Goal: Information Seeking & Learning: Learn about a topic

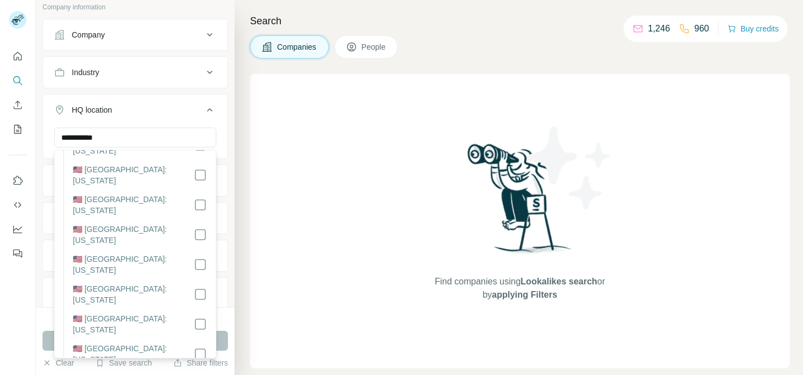
scroll to position [81, 0]
type input "**********"
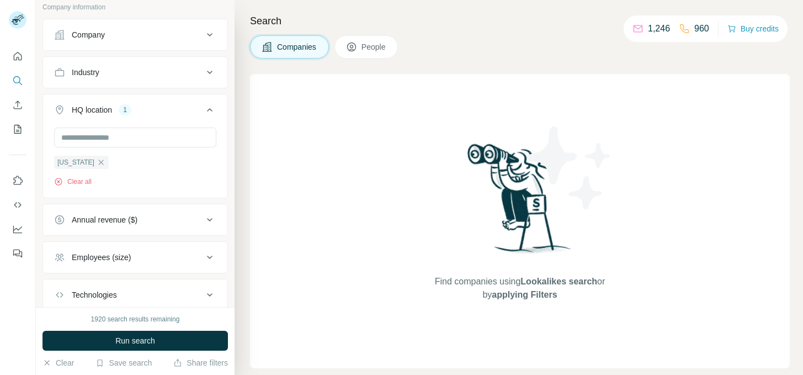
click at [46, 188] on div "California Clear all" at bounding box center [135, 162] width 184 height 68
click at [140, 333] on button "Run search" at bounding box center [135, 341] width 185 height 20
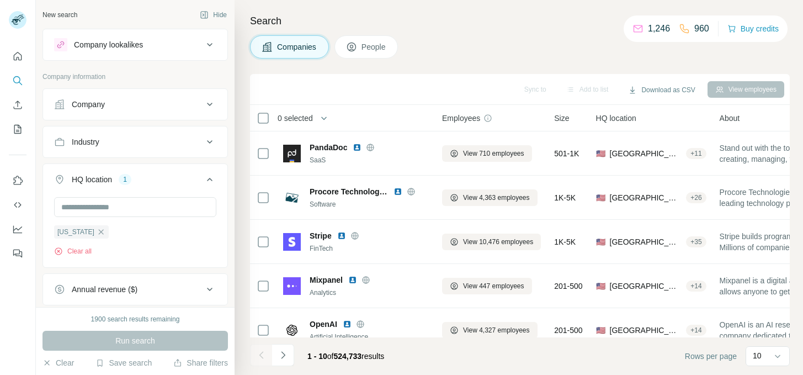
click at [115, 106] on div "Company" at bounding box center [128, 104] width 149 height 11
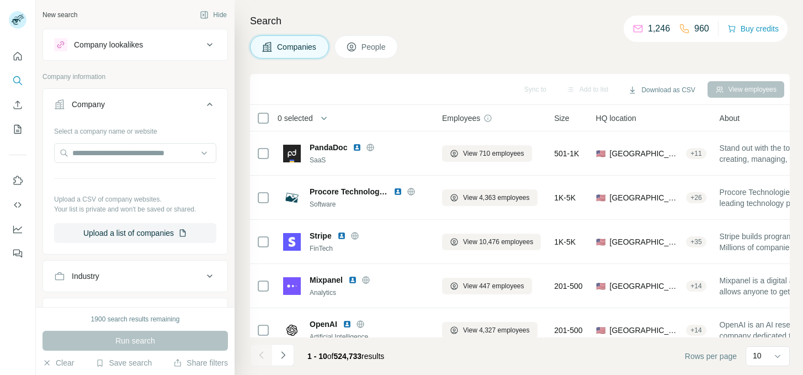
click at [141, 68] on div "Company lookalikes Company information Company Select a company name or website…" at bounding box center [135, 290] width 185 height 523
click at [156, 109] on div "Company" at bounding box center [128, 104] width 149 height 11
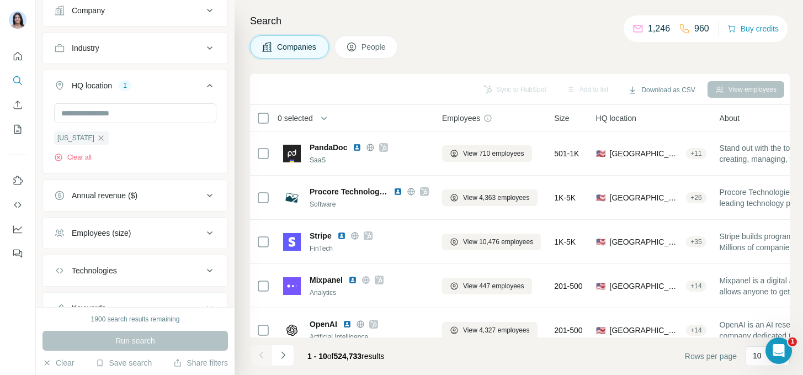
click at [364, 46] on span "People" at bounding box center [374, 46] width 25 height 11
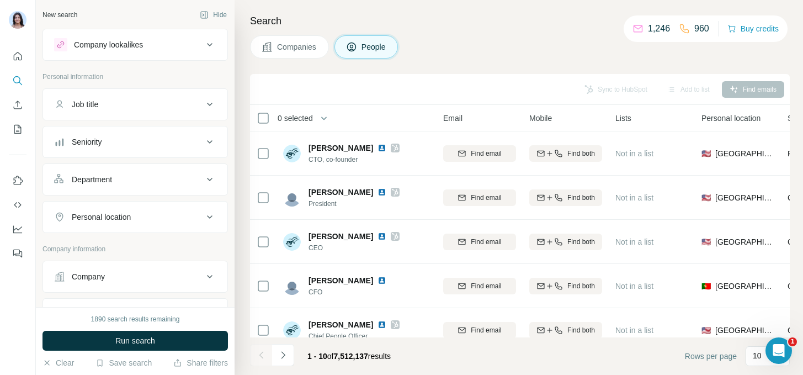
scroll to position [0, 125]
click at [314, 59] on div "Search Companies People Sync to HubSpot Add to list Find emails 0 selected Peop…" at bounding box center [519, 187] width 569 height 375
click at [310, 50] on span "Companies" at bounding box center [297, 46] width 40 height 11
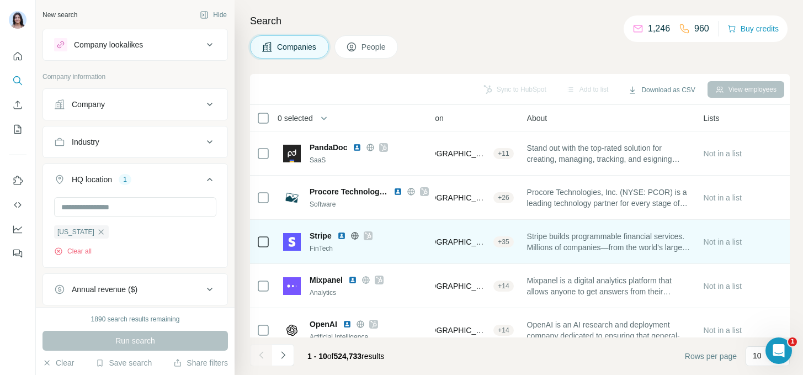
scroll to position [0, 205]
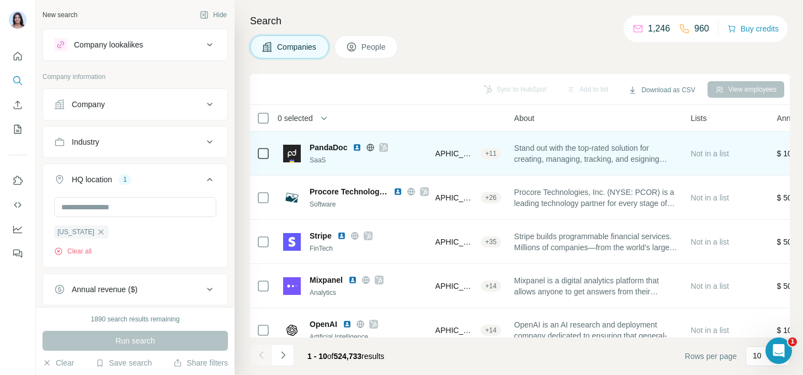
click at [494, 152] on div "+ 11" at bounding box center [491, 153] width 20 height 10
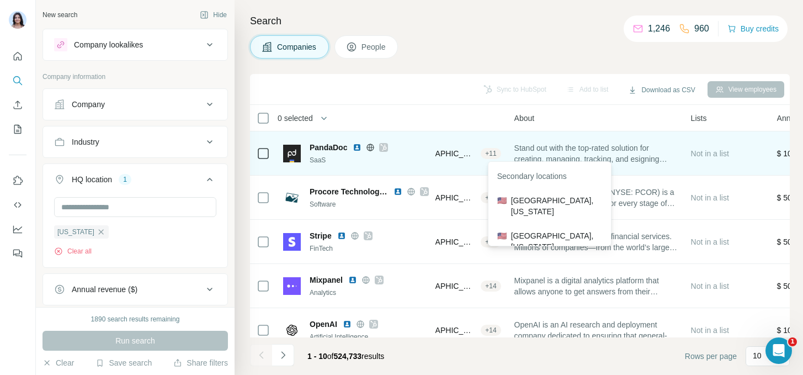
click at [477, 155] on span "[GEOGRAPHIC_DATA], [US_STATE]" at bounding box center [441, 153] width 72 height 11
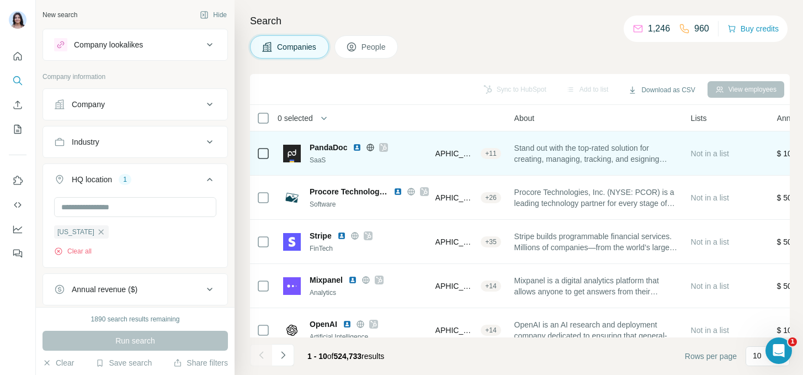
click at [471, 155] on span "[GEOGRAPHIC_DATA], [US_STATE]" at bounding box center [441, 153] width 72 height 11
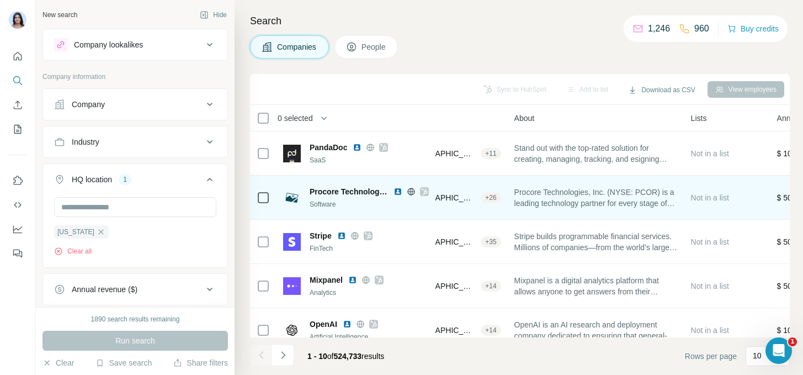
click at [450, 205] on div "🇺🇸 United States, California + 26" at bounding box center [446, 197] width 110 height 30
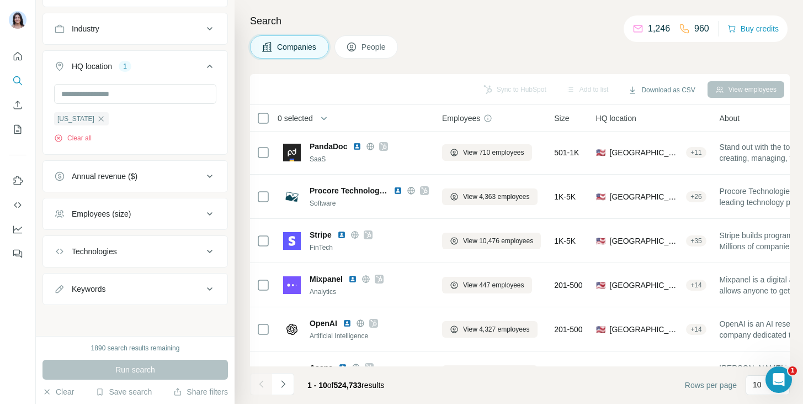
scroll to position [0, 0]
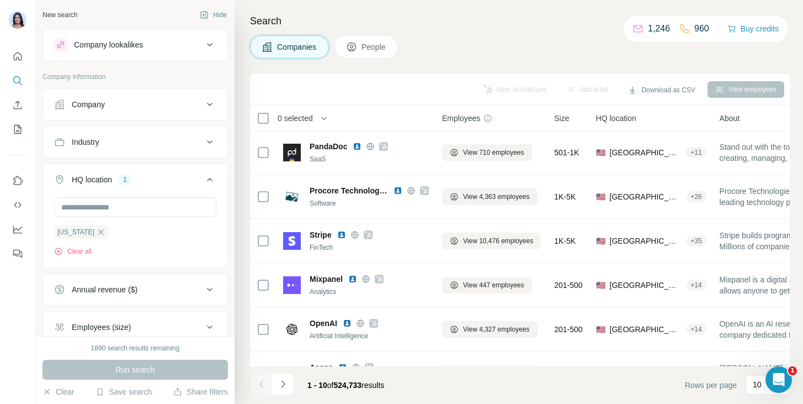
click at [189, 239] on div "California Clear all" at bounding box center [135, 226] width 162 height 59
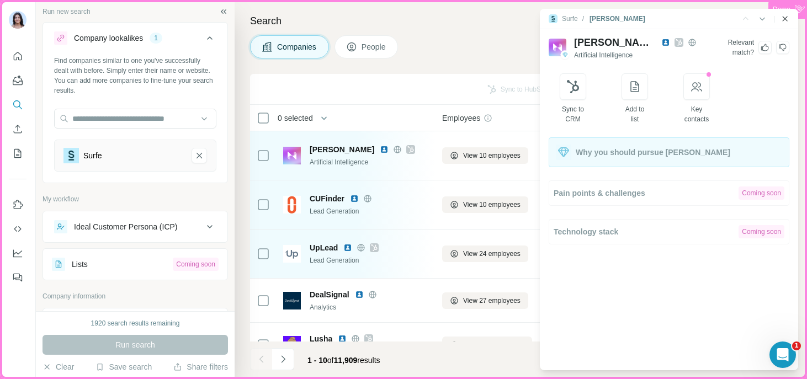
click at [786, 17] on icon "Close side panel" at bounding box center [785, 18] width 9 height 9
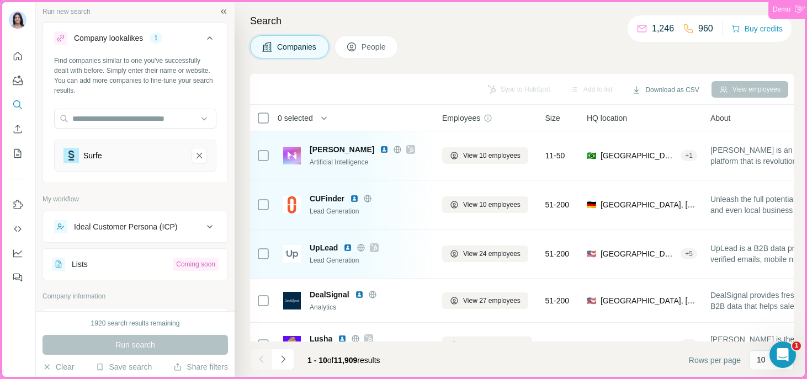
scroll to position [45, 0]
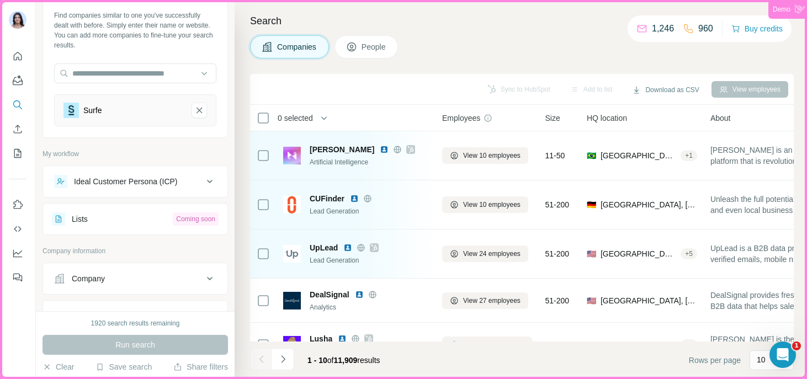
click at [123, 184] on div "Ideal Customer Persona (ICP)" at bounding box center [126, 181] width 104 height 11
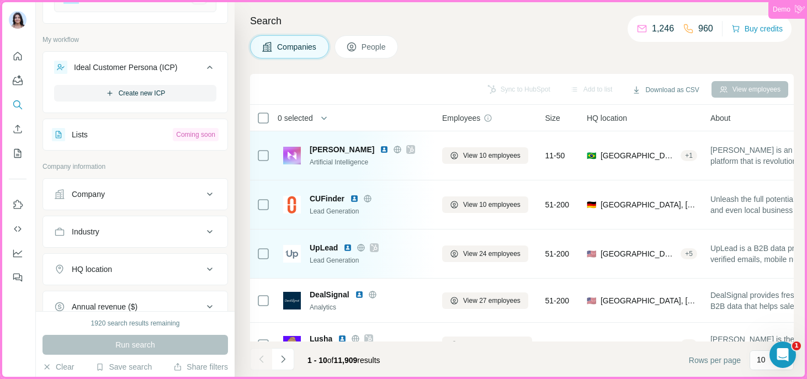
scroll to position [181, 0]
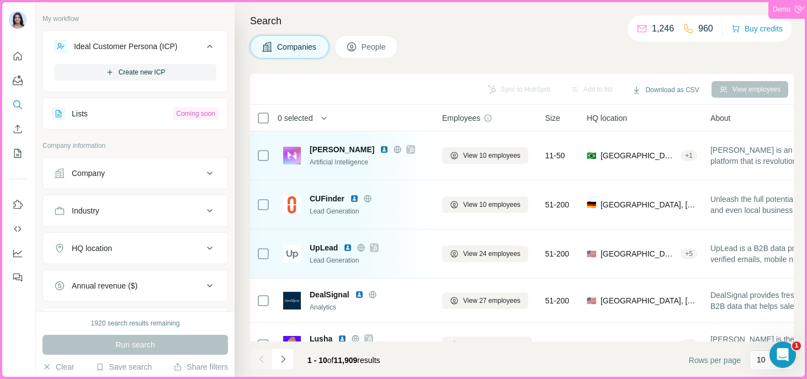
click at [130, 114] on div "Lists" at bounding box center [112, 113] width 121 height 13
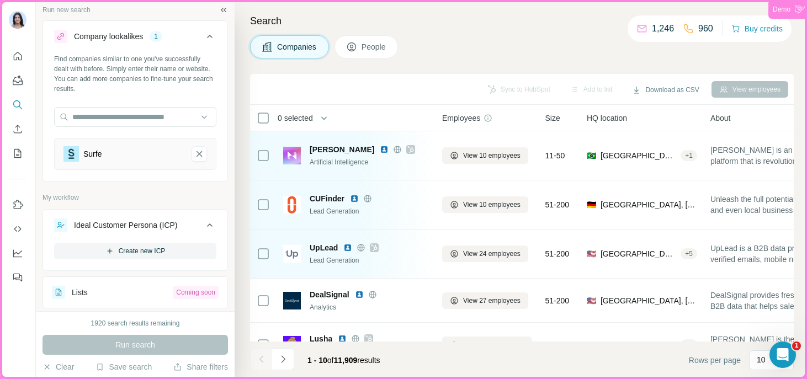
scroll to position [1, 0]
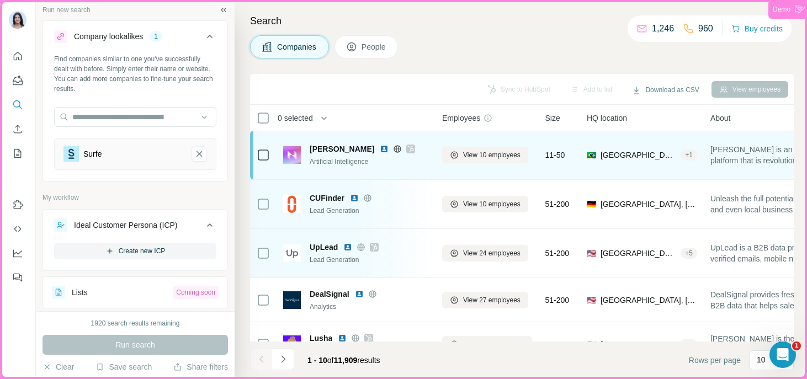
click at [327, 164] on div "Artificial Intelligence" at bounding box center [369, 162] width 119 height 10
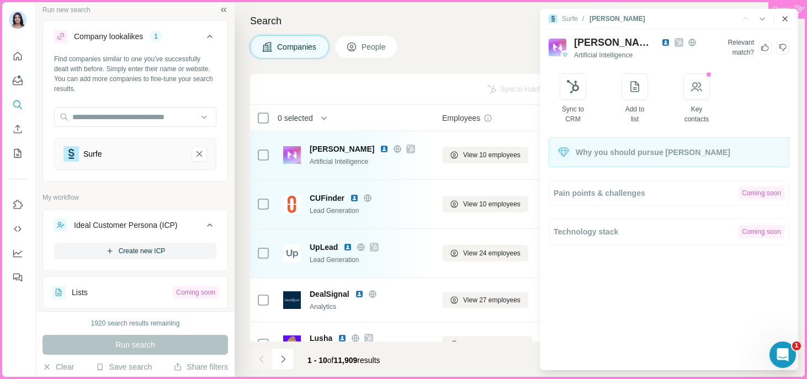
click at [782, 20] on icon "Close side panel" at bounding box center [785, 18] width 9 height 9
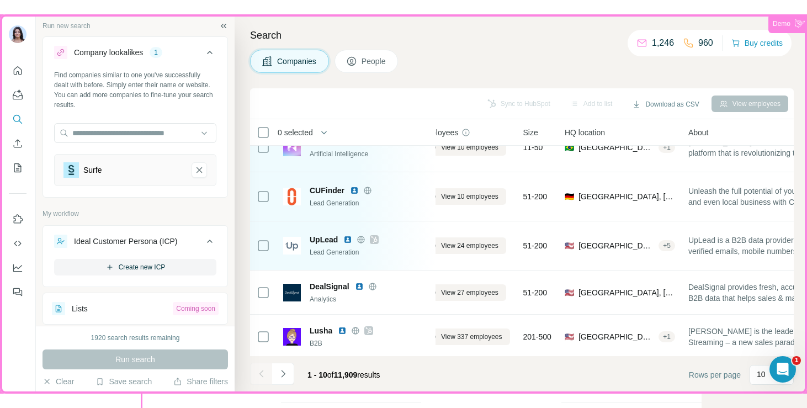
scroll to position [0, 22]
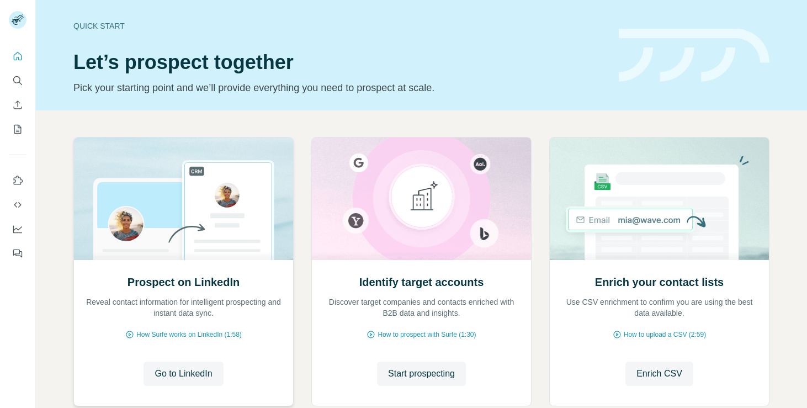
scroll to position [68, 0]
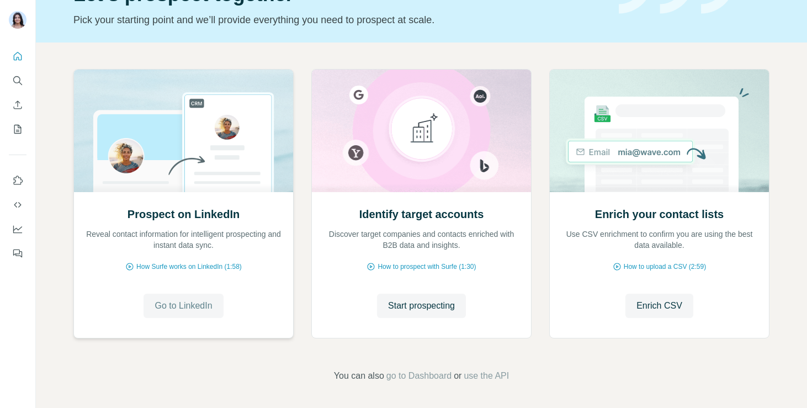
click at [182, 296] on button "Go to LinkedIn" at bounding box center [183, 306] width 79 height 24
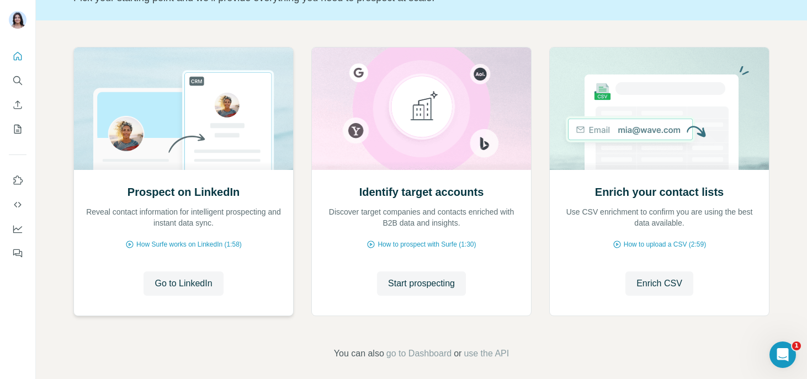
scroll to position [91, 0]
click at [161, 269] on div "Prospect on LinkedIn Reveal contact information for intelligent prospecting and…" at bounding box center [183, 241] width 219 height 147
click at [164, 282] on span "Go to LinkedIn" at bounding box center [183, 282] width 57 height 13
click at [413, 279] on span "Start prospecting" at bounding box center [421, 282] width 67 height 13
click at [406, 284] on span "Start prospecting" at bounding box center [421, 282] width 67 height 13
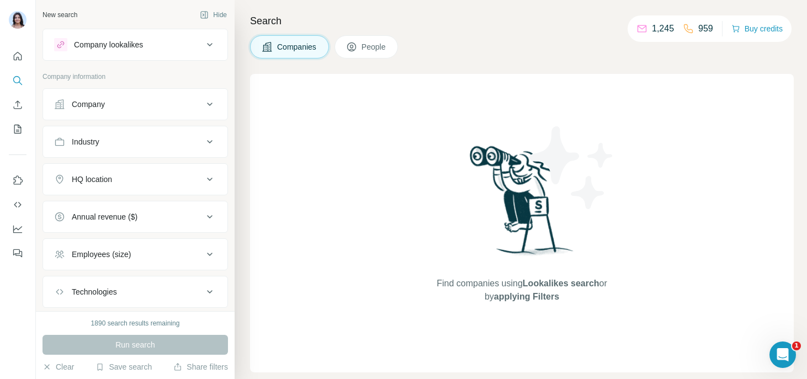
click at [136, 46] on div "Company lookalikes" at bounding box center [108, 44] width 69 height 11
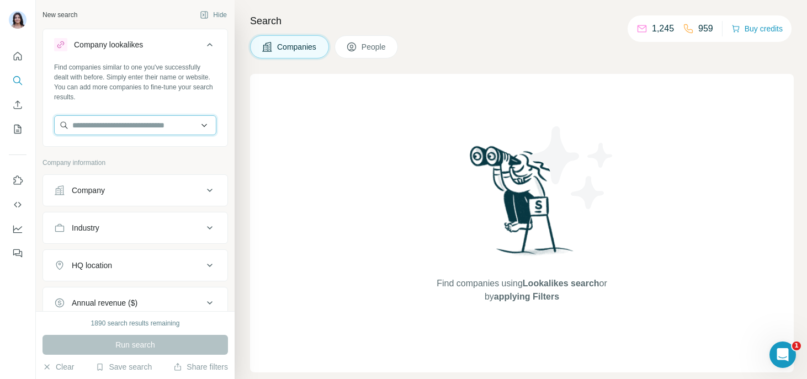
click at [101, 134] on input "text" at bounding box center [135, 125] width 162 height 20
type input "*"
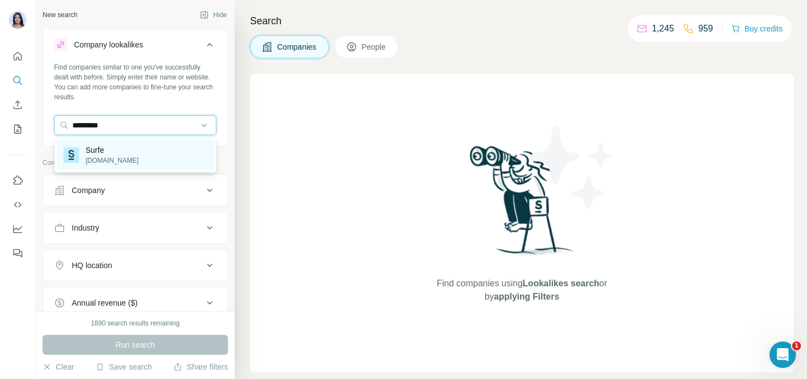
type input "*********"
click at [110, 160] on p "[DOMAIN_NAME]" at bounding box center [112, 161] width 53 height 10
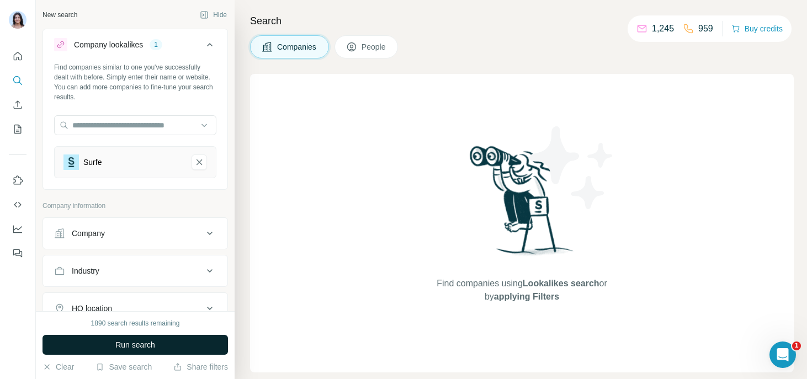
click at [120, 341] on span "Run search" at bounding box center [135, 344] width 40 height 11
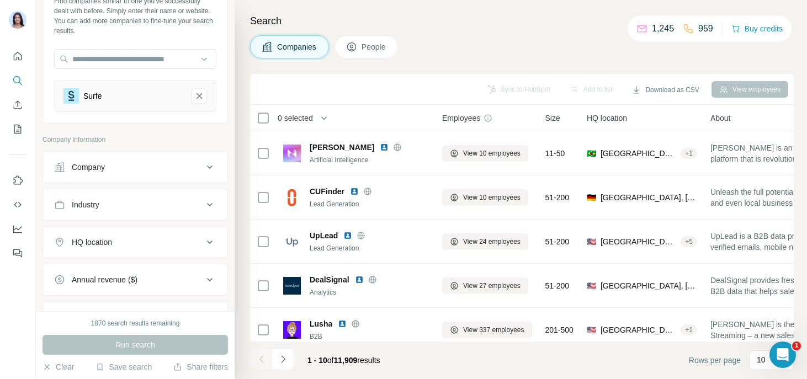
scroll to position [70, 0]
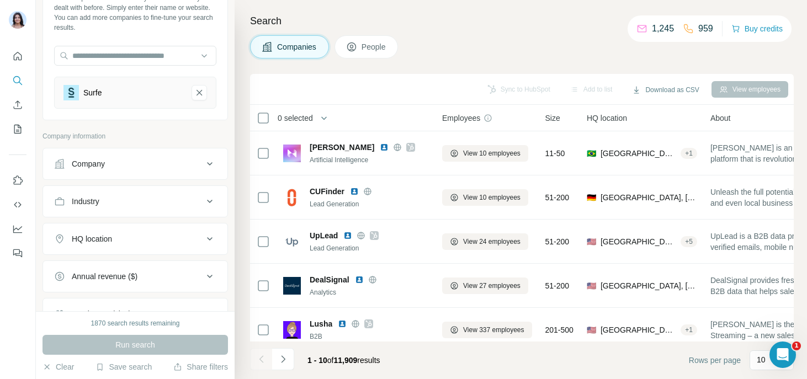
click at [95, 172] on button "Company" at bounding box center [135, 164] width 184 height 26
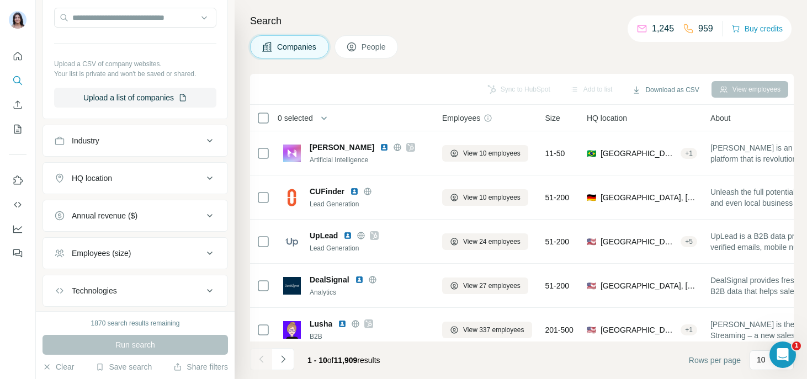
scroll to position [328, 0]
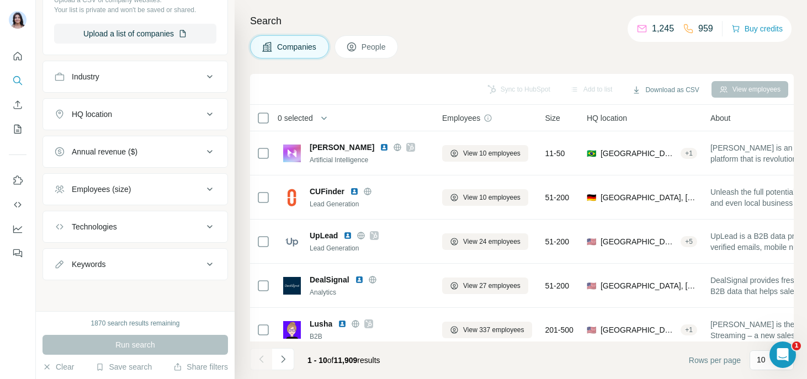
click at [89, 230] on div "Technologies" at bounding box center [94, 226] width 45 height 11
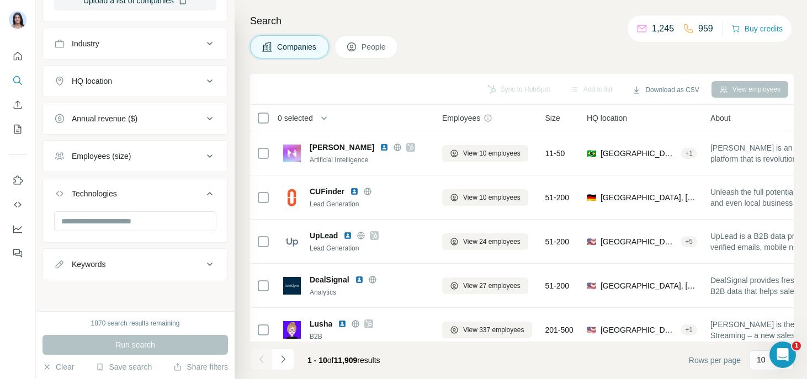
scroll to position [361, 0]
click at [109, 260] on div "Keywords" at bounding box center [128, 264] width 149 height 11
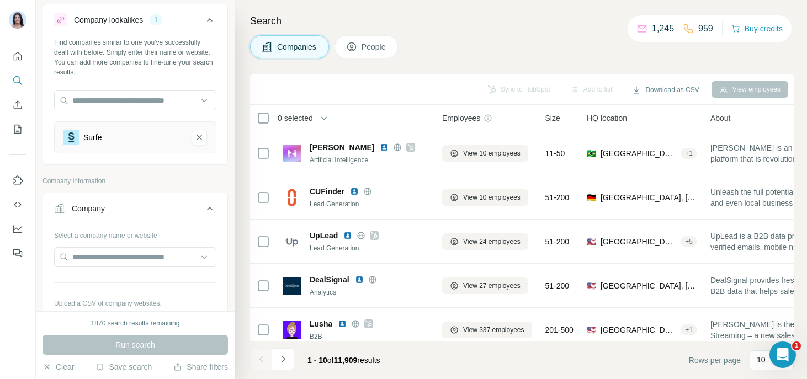
scroll to position [7, 0]
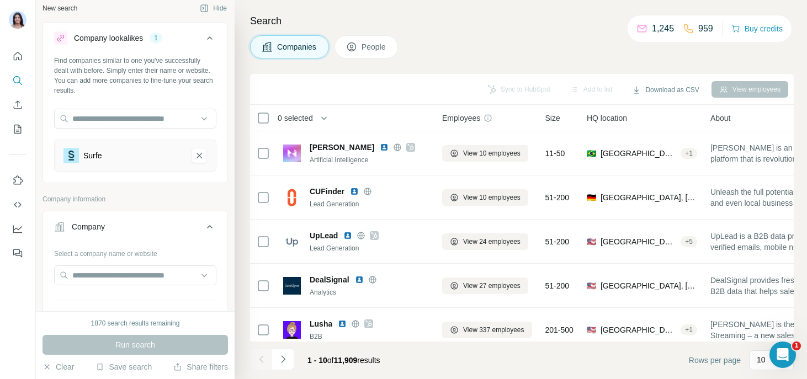
click at [110, 88] on div "Find companies similar to one you've successfully dealt with before. Simply ent…" at bounding box center [135, 76] width 162 height 40
click at [109, 125] on input "text" at bounding box center [135, 119] width 162 height 20
click at [133, 87] on div "Find companies similar to one you've successfully dealt with before. Simply ent…" at bounding box center [135, 76] width 162 height 40
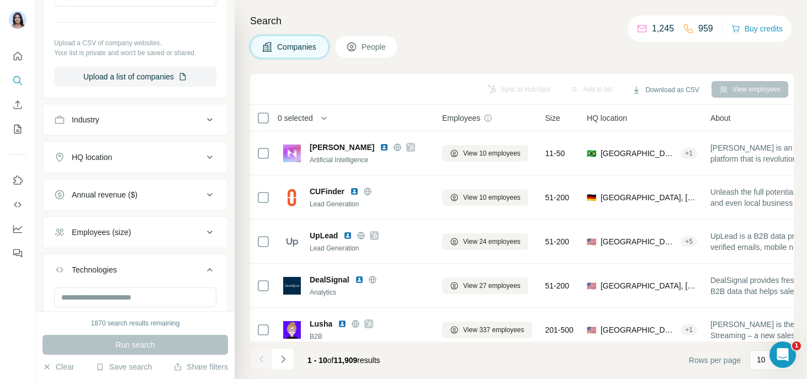
scroll to position [294, 0]
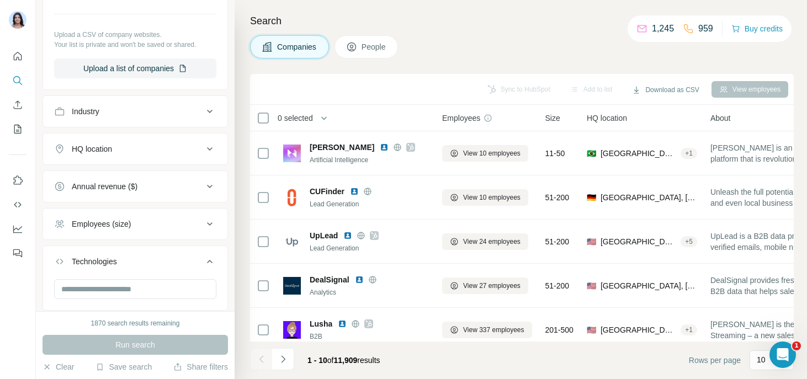
click at [174, 88] on div "Company Select a company name or website Upload a CSV of company websites. Your…" at bounding box center [135, 7] width 185 height 166
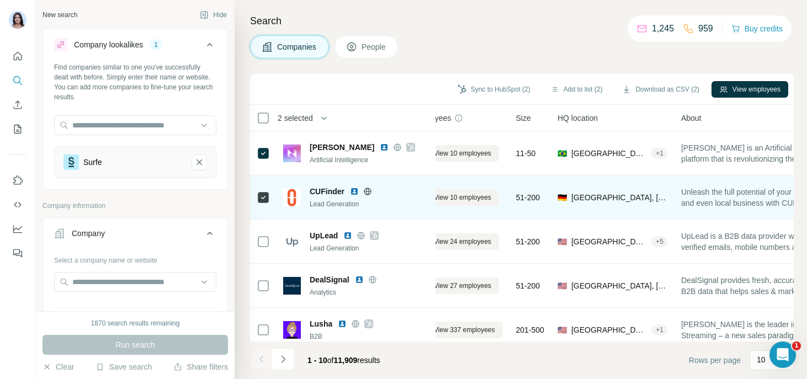
scroll to position [0, 41]
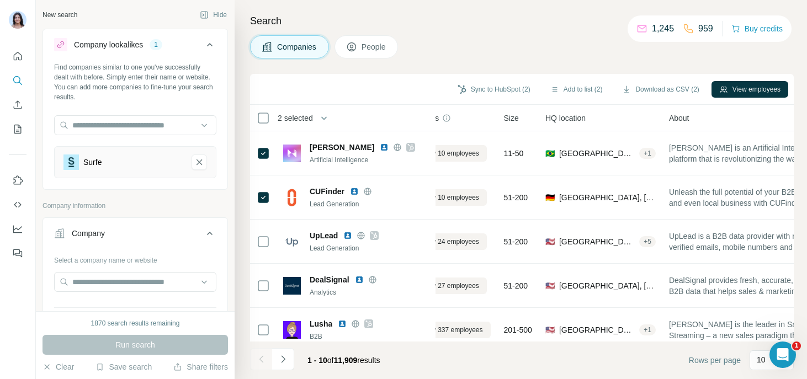
click at [305, 118] on span "2 selected" at bounding box center [295, 118] width 35 height 11
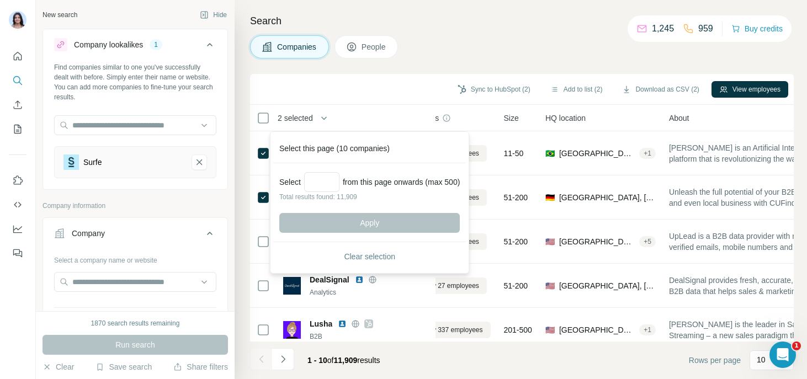
click at [341, 83] on div "Sync to HubSpot (2) Add to list (2) Download as CSV (2) View employees" at bounding box center [522, 88] width 533 height 19
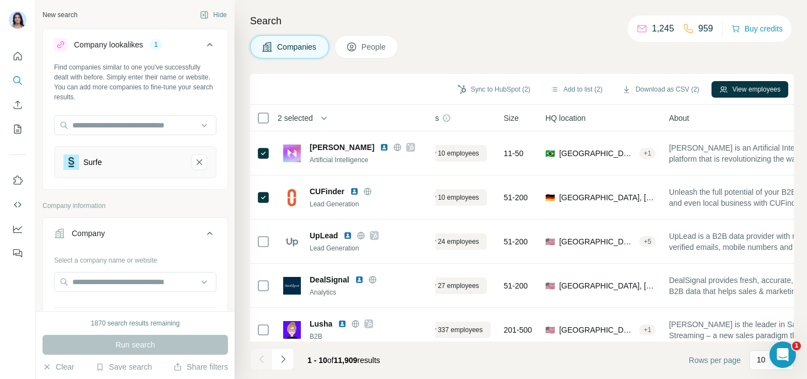
click at [373, 64] on div "Search Companies People Sync to HubSpot (2) Add to list (2) Download as CSV (2)…" at bounding box center [521, 189] width 572 height 379
click at [370, 51] on span "People" at bounding box center [374, 46] width 25 height 11
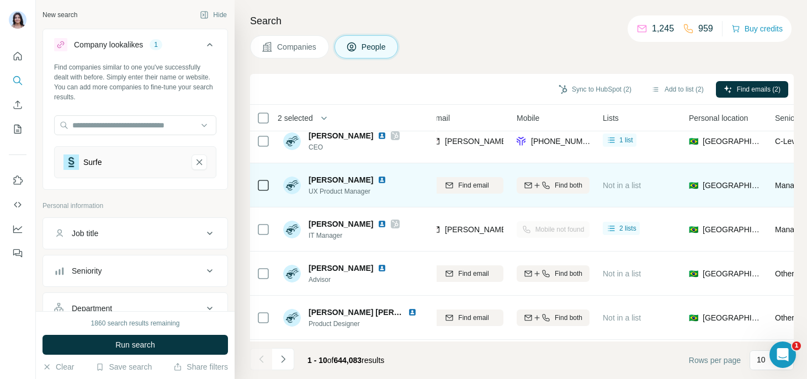
scroll to position [106, 135]
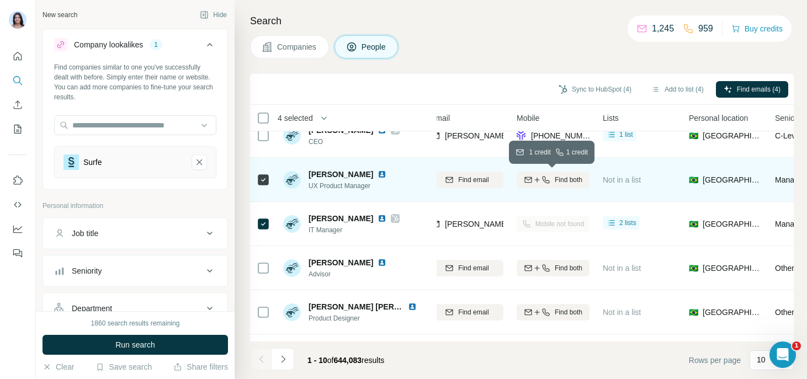
click at [533, 179] on icon "button" at bounding box center [537, 180] width 9 height 9
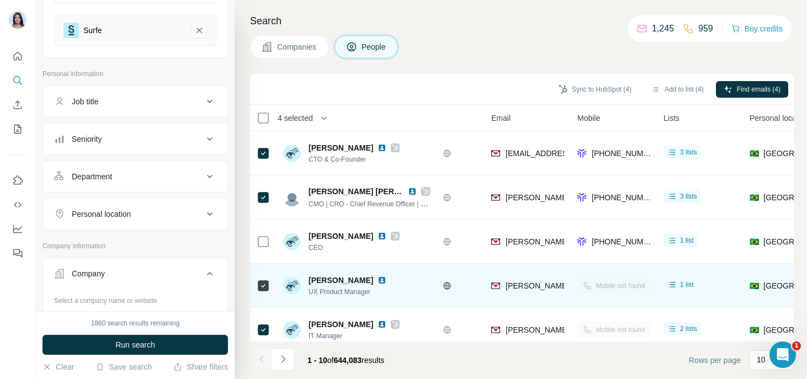
scroll to position [145, 0]
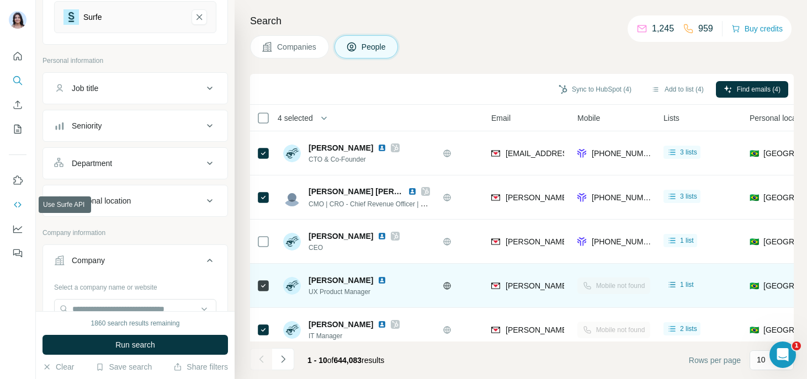
click at [17, 200] on icon "Use Surfe API" at bounding box center [17, 204] width 11 height 11
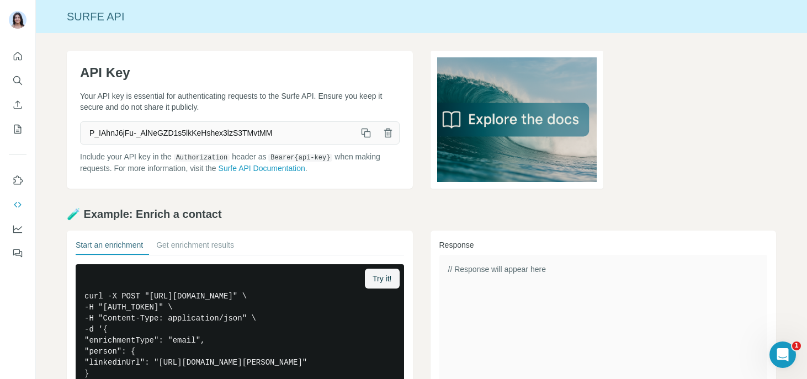
click at [144, 84] on div "API Key Your API key is essential for authenticating requests to the Surfe API.…" at bounding box center [240, 120] width 346 height 138
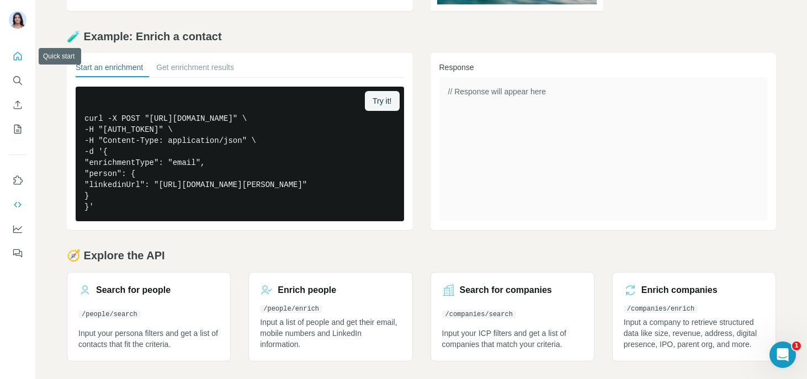
click at [14, 53] on icon "Quick start" at bounding box center [17, 56] width 11 height 11
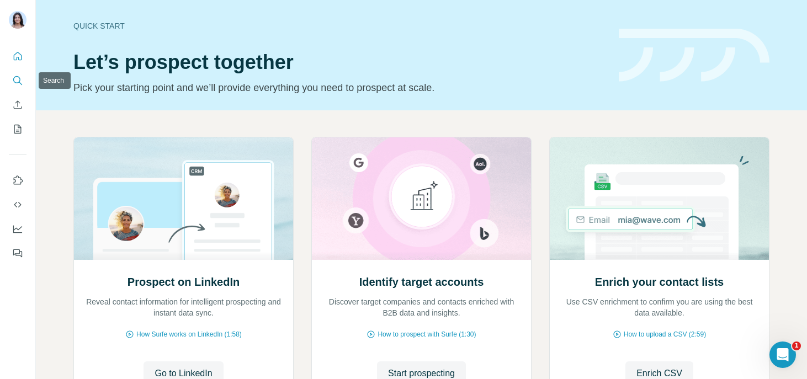
click at [14, 81] on icon "Search" at bounding box center [16, 79] width 7 height 7
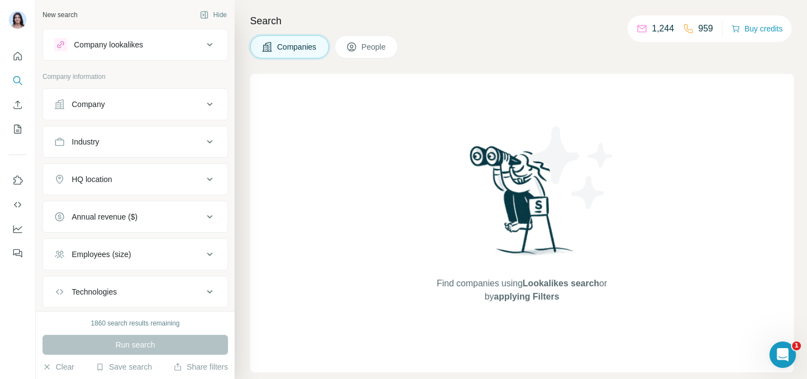
click at [147, 50] on div "Company lookalikes" at bounding box center [128, 44] width 149 height 13
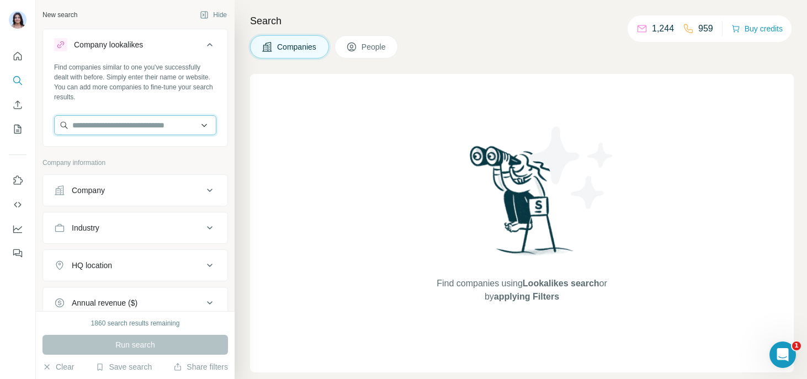
click at [112, 123] on input "text" at bounding box center [135, 125] width 162 height 20
